Goal: Task Accomplishment & Management: Use online tool/utility

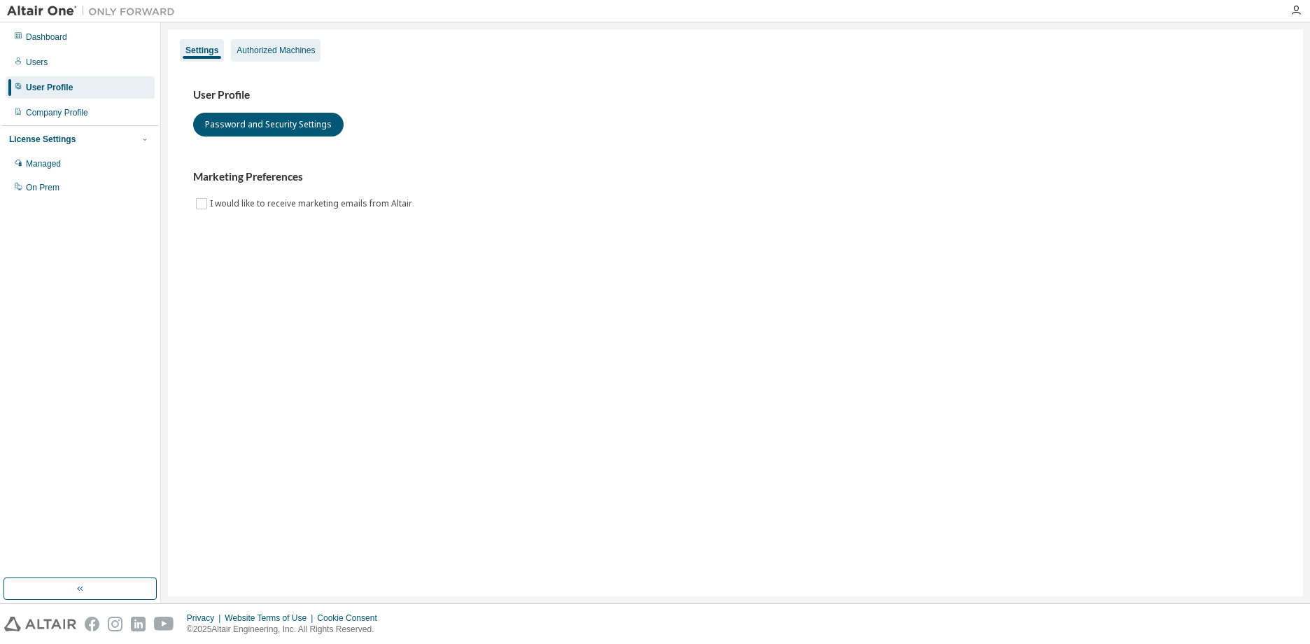
click at [303, 41] on div "Authorized Machines" at bounding box center [276, 50] width 90 height 22
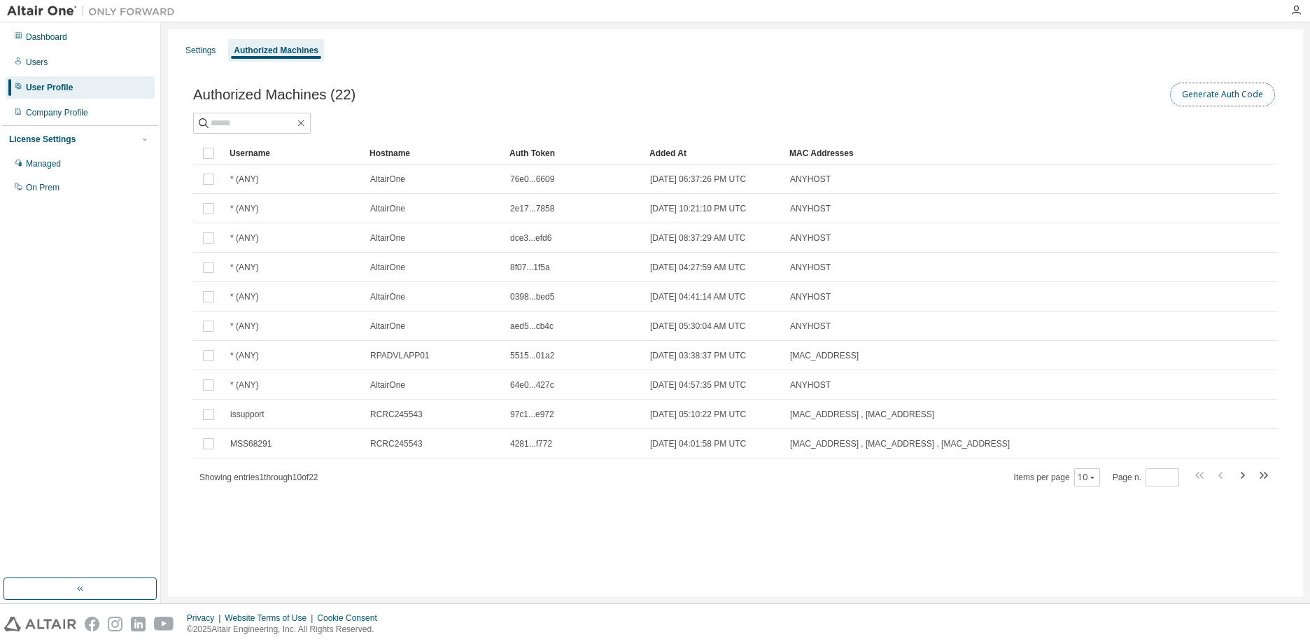
click at [1229, 105] on button "Generate Auth Code" at bounding box center [1222, 95] width 105 height 24
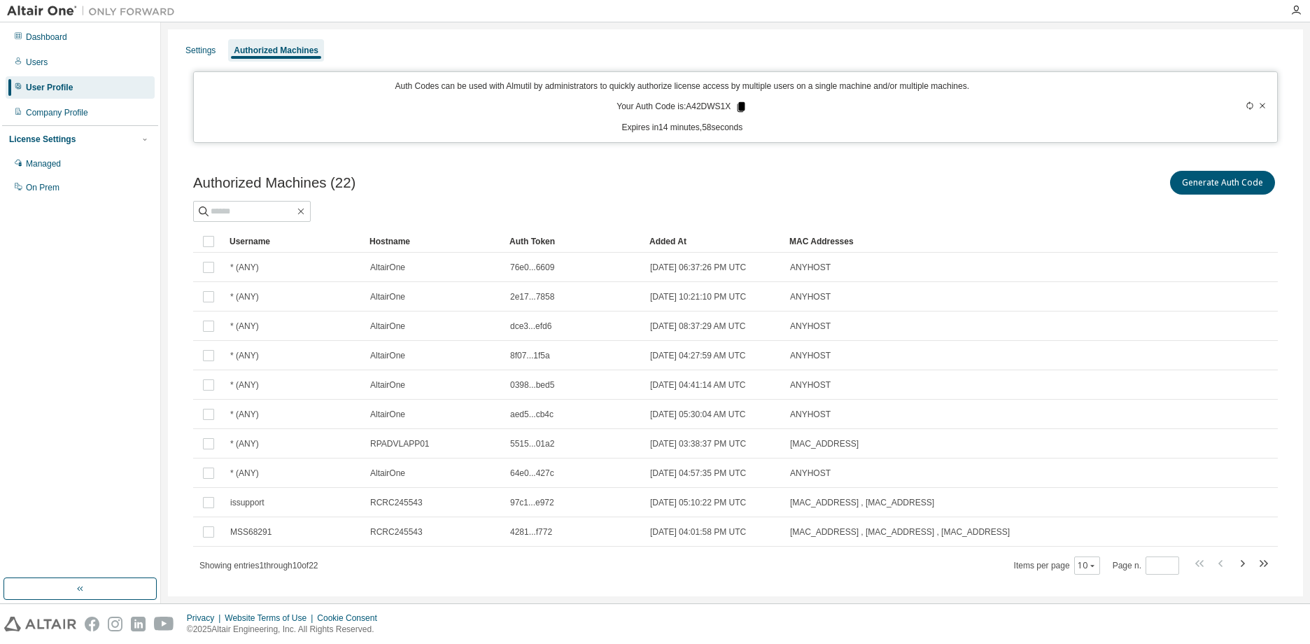
click at [738, 108] on icon at bounding box center [742, 107] width 8 height 10
click at [1219, 187] on button "Generate Auth Code" at bounding box center [1222, 183] width 105 height 24
click at [1194, 184] on button "Generate Auth Code" at bounding box center [1222, 183] width 105 height 24
click at [1260, 107] on icon at bounding box center [1263, 105] width 6 height 5
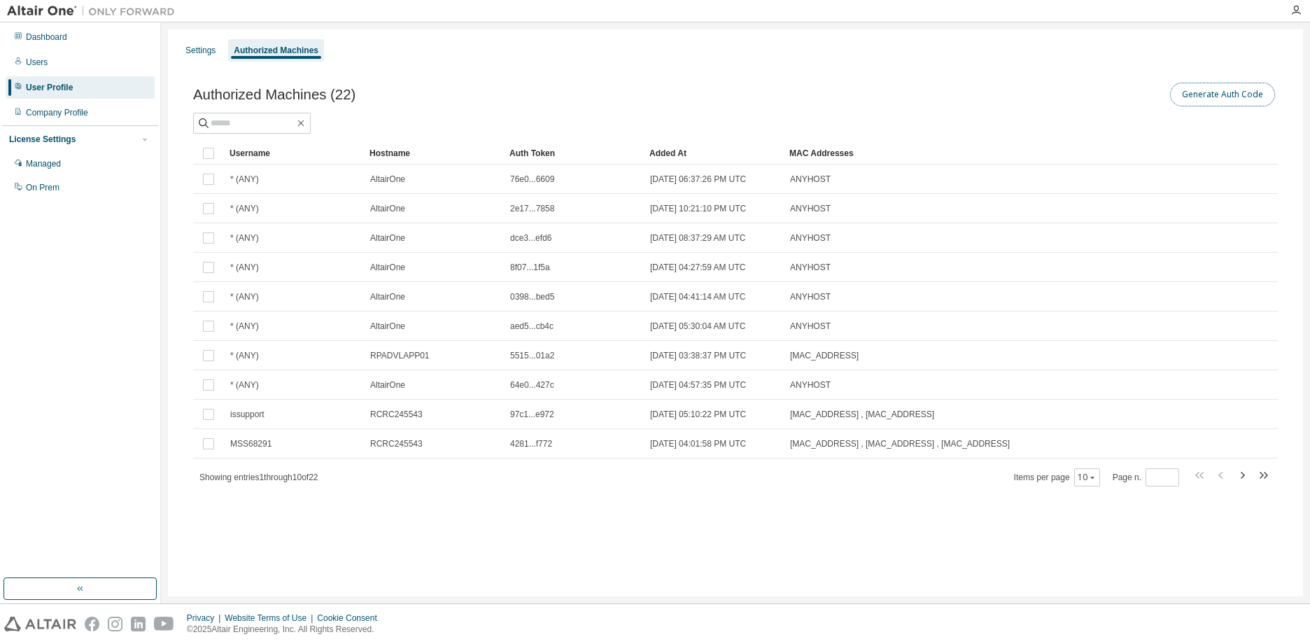
click at [1238, 87] on button "Generate Auth Code" at bounding box center [1222, 95] width 105 height 24
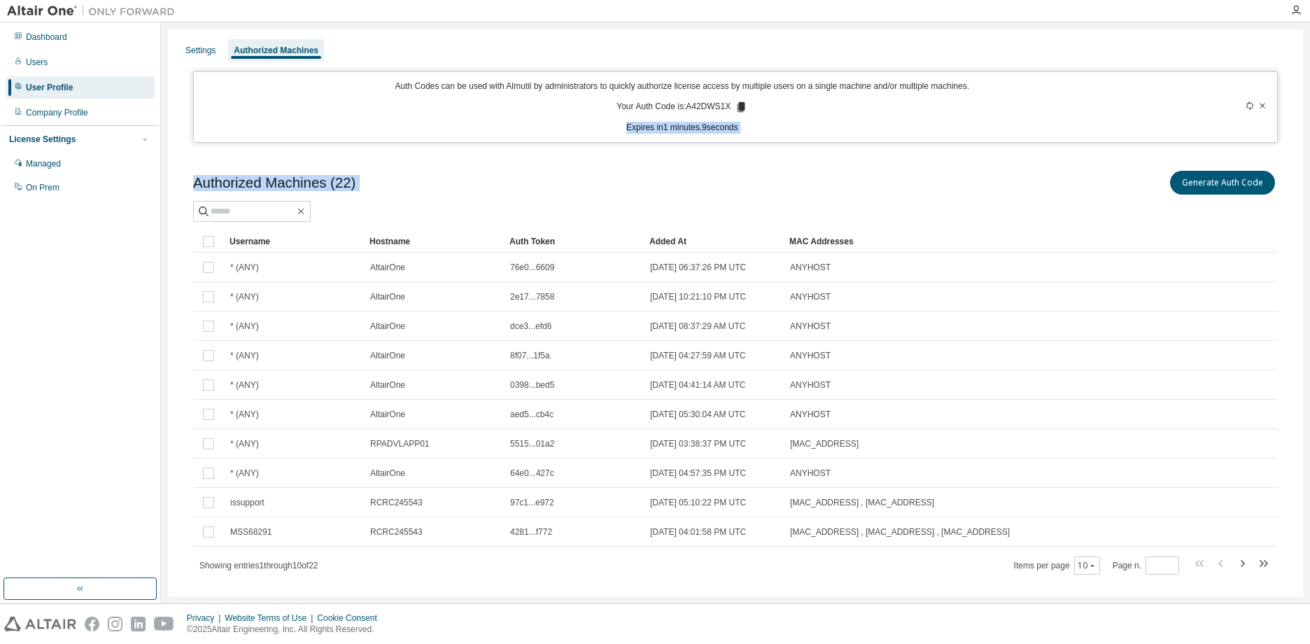
drag, startPoint x: 741, startPoint y: 109, endPoint x: 761, endPoint y: 159, distance: 53.4
drag, startPoint x: 761, startPoint y: 159, endPoint x: 771, endPoint y: 183, distance: 26.7
click at [771, 184] on div "Generate Auth Code" at bounding box center [1007, 182] width 543 height 29
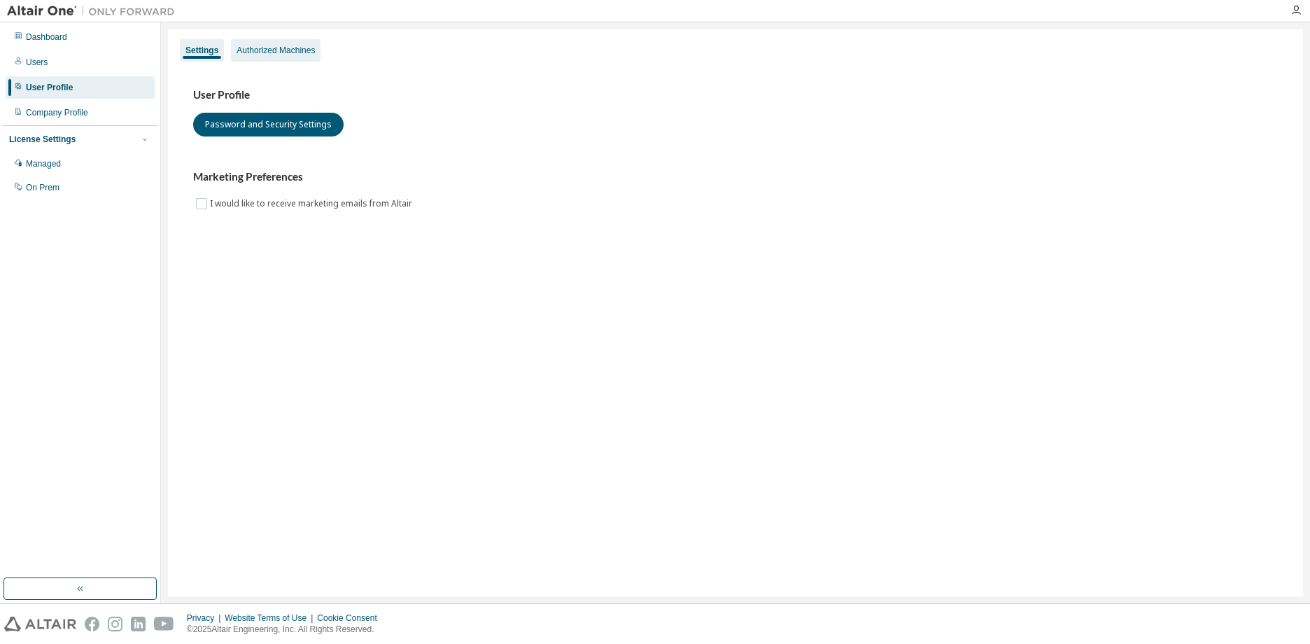
click at [262, 48] on div "Authorized Machines" at bounding box center [276, 50] width 78 height 11
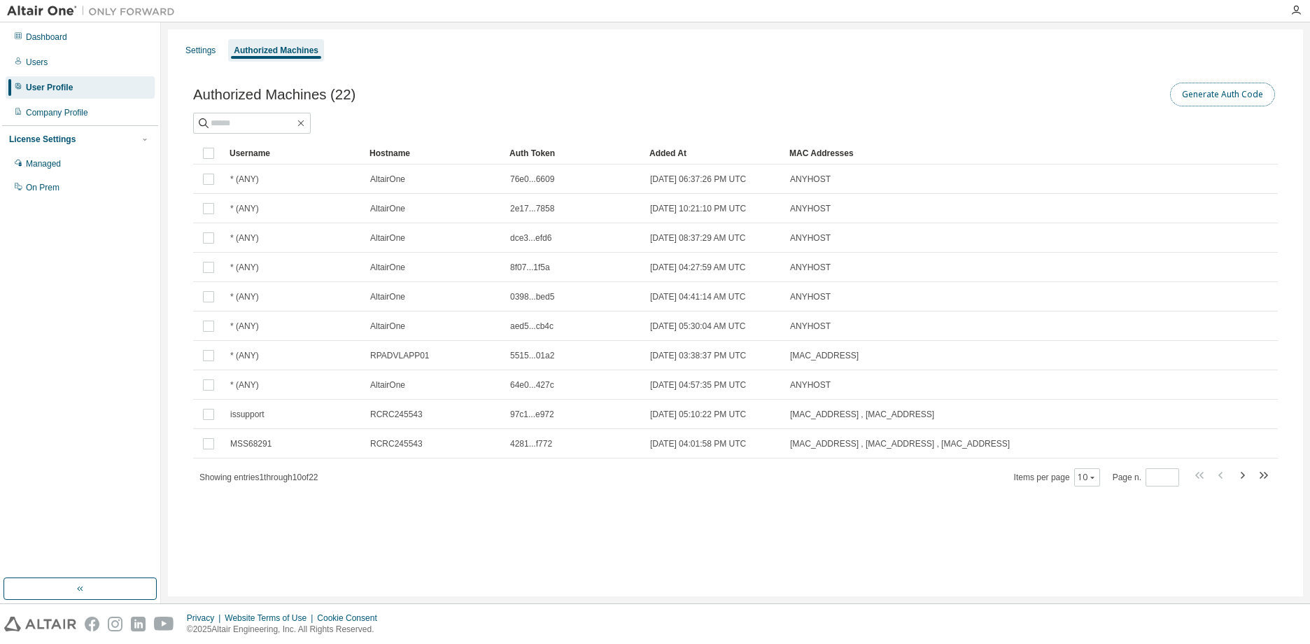
click at [1257, 87] on button "Generate Auth Code" at bounding box center [1222, 95] width 105 height 24
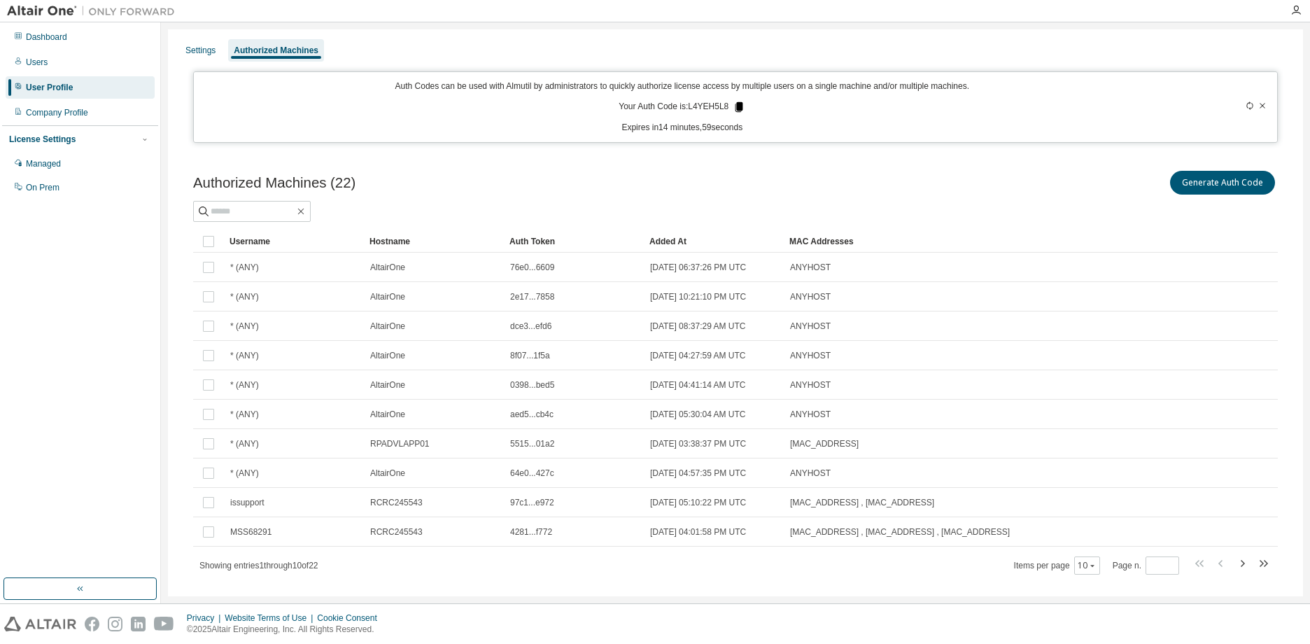
click at [738, 106] on icon at bounding box center [740, 107] width 8 height 10
drag, startPoint x: 718, startPoint y: 179, endPoint x: 721, endPoint y: 186, distance: 7.8
click at [721, 186] on div "Authorized Machines (22) Generate Auth Code" at bounding box center [735, 182] width 1085 height 29
click at [736, 105] on icon at bounding box center [740, 107] width 8 height 10
click at [804, 174] on div "Generate Auth Code" at bounding box center [1007, 182] width 543 height 29
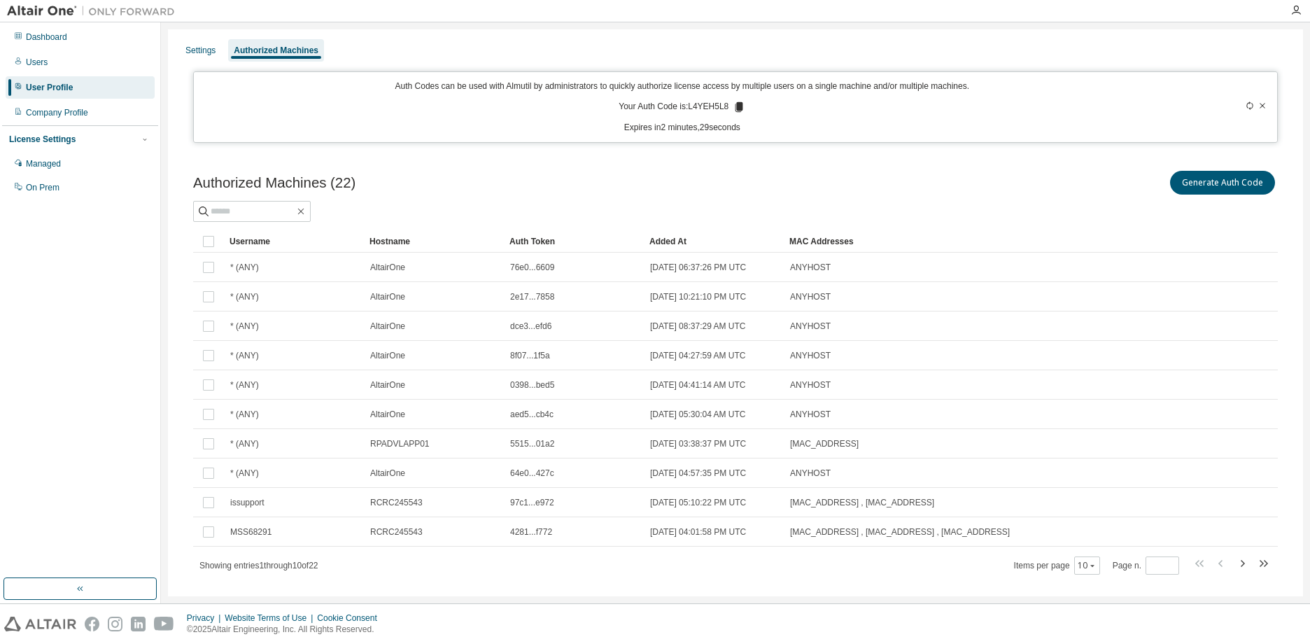
click at [1133, 51] on div "Settings Authorized Machines" at bounding box center [735, 50] width 1119 height 25
click at [1219, 188] on button "Generate Auth Code" at bounding box center [1222, 183] width 105 height 24
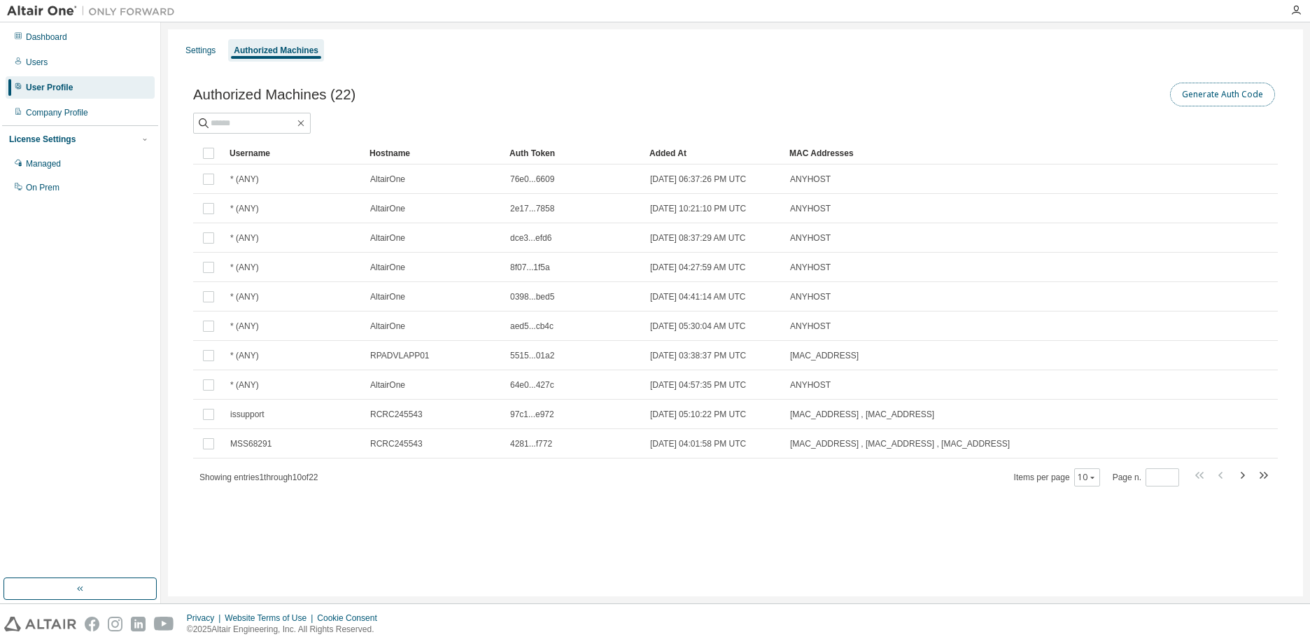
click at [1240, 97] on button "Generate Auth Code" at bounding box center [1222, 95] width 105 height 24
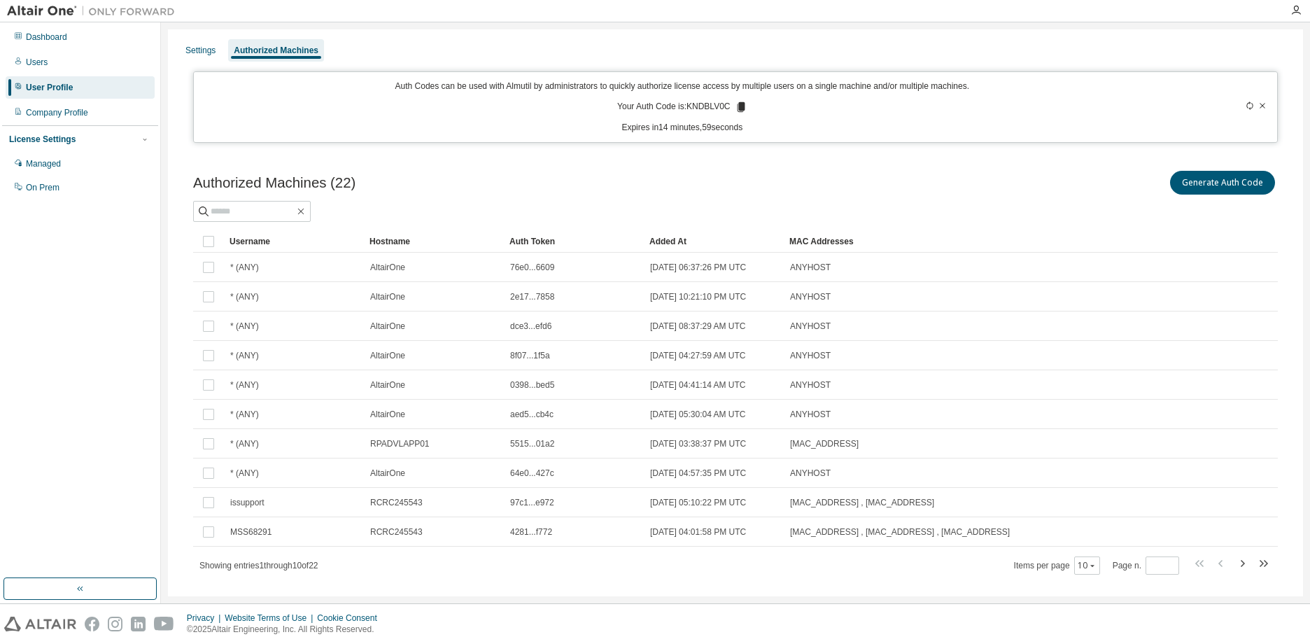
click at [741, 107] on icon at bounding box center [741, 107] width 13 height 13
